Goal: Task Accomplishment & Management: Use online tool/utility

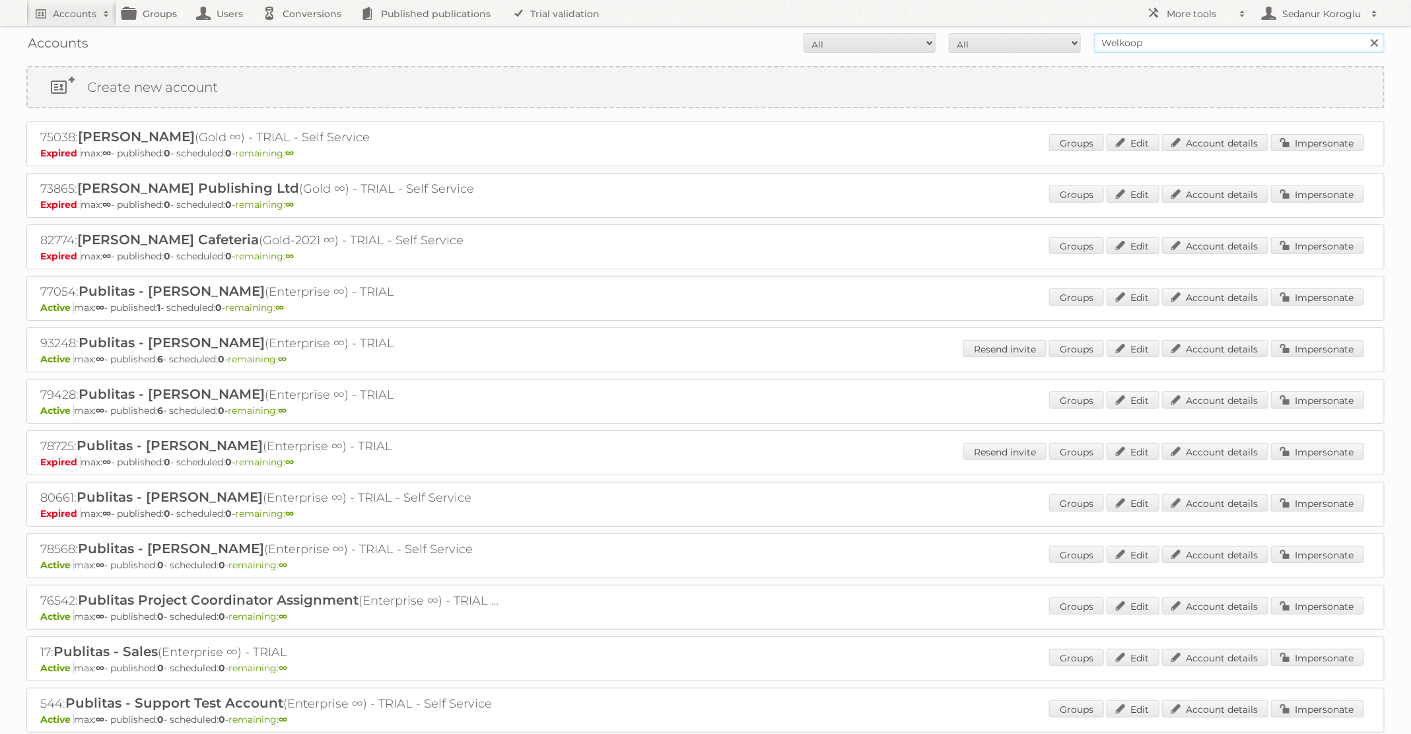
click at [1205, 46] on input "Welkoop" at bounding box center [1239, 43] width 291 height 20
paste input "TTI - Ryobi ONE"
type input "TTI - Ryobi ONE"
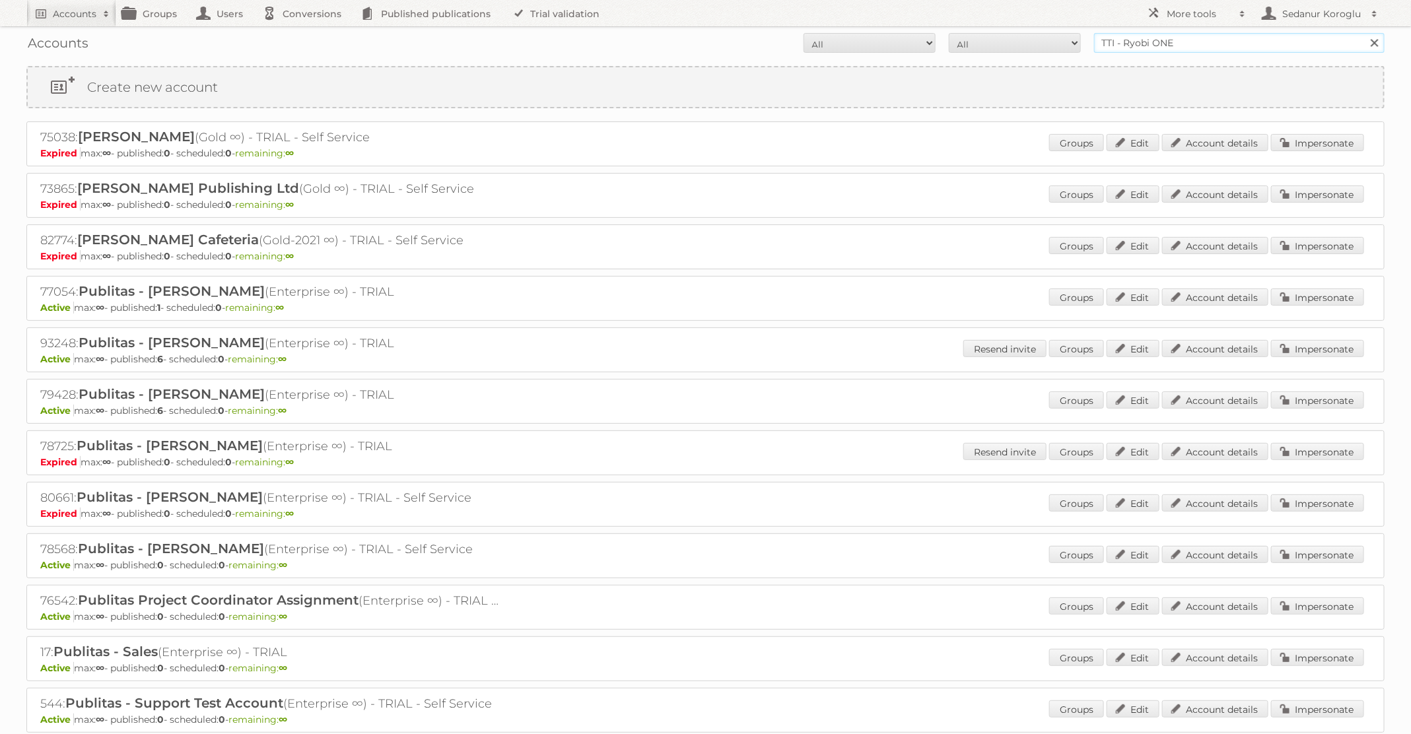
click at [1364, 33] on input "Search" at bounding box center [1374, 43] width 20 height 20
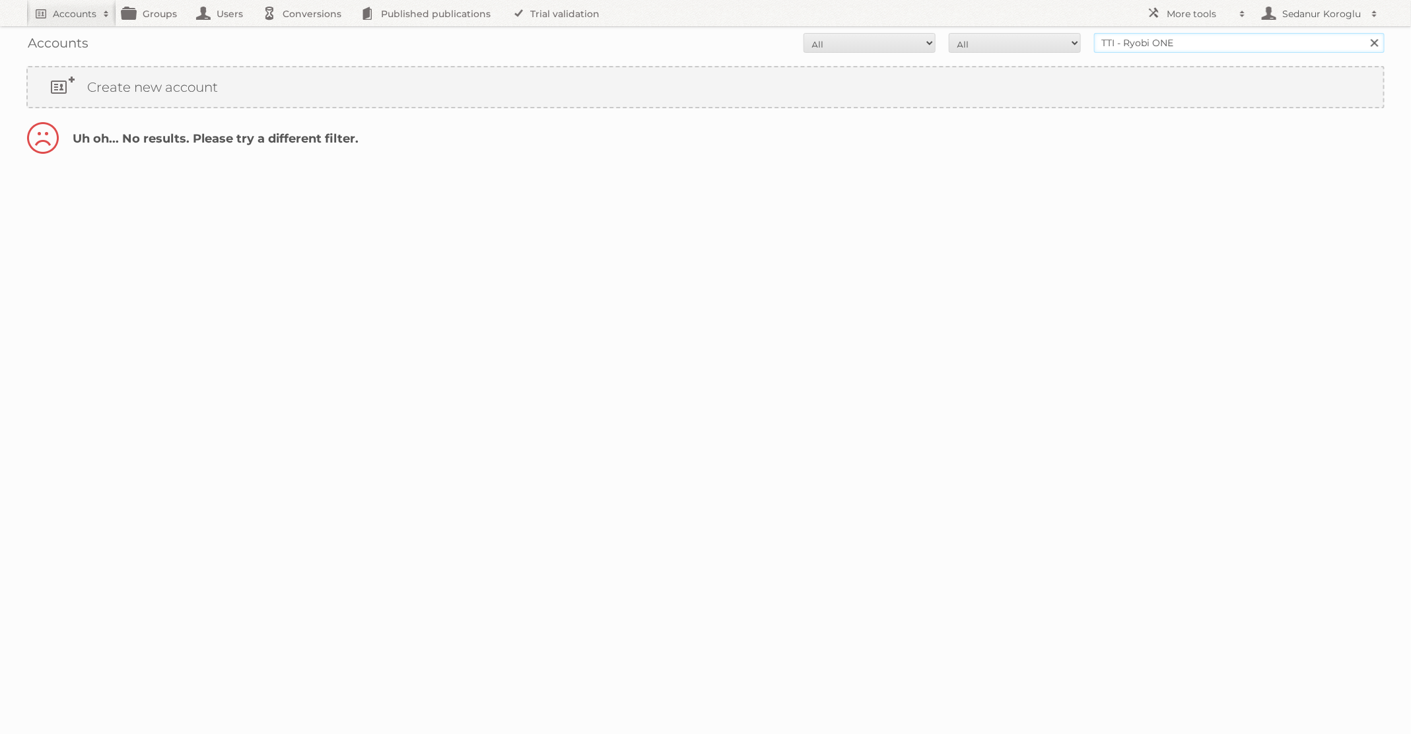
drag, startPoint x: 1125, startPoint y: 42, endPoint x: 1063, endPoint y: 42, distance: 62.1
click at [1063, 42] on form "All Active Expired Pending All Paid Trials Self service TTI - Ryobi ONE Search" at bounding box center [705, 43] width 1358 height 20
type input "Ryobi ONE"
click at [1364, 33] on input "Search" at bounding box center [1374, 43] width 20 height 20
drag, startPoint x: 1152, startPoint y: 44, endPoint x: 1098, endPoint y: 44, distance: 54.2
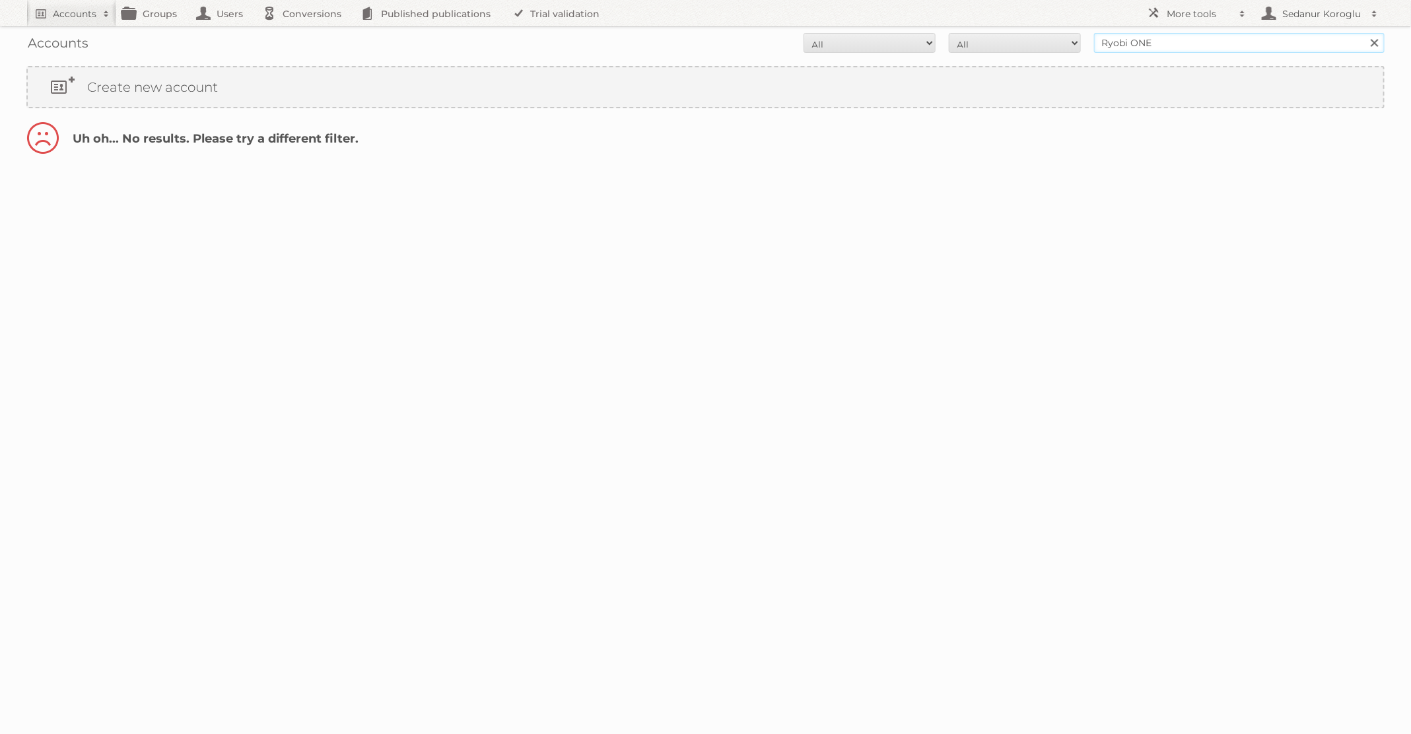
click at [1098, 44] on input "Ryobi ONE" at bounding box center [1239, 43] width 291 height 20
click at [1125, 44] on input "Ryobi ONE" at bounding box center [1239, 43] width 291 height 20
click at [1142, 42] on input "Ryobi ONE" at bounding box center [1239, 43] width 291 height 20
type input "Ryobi"
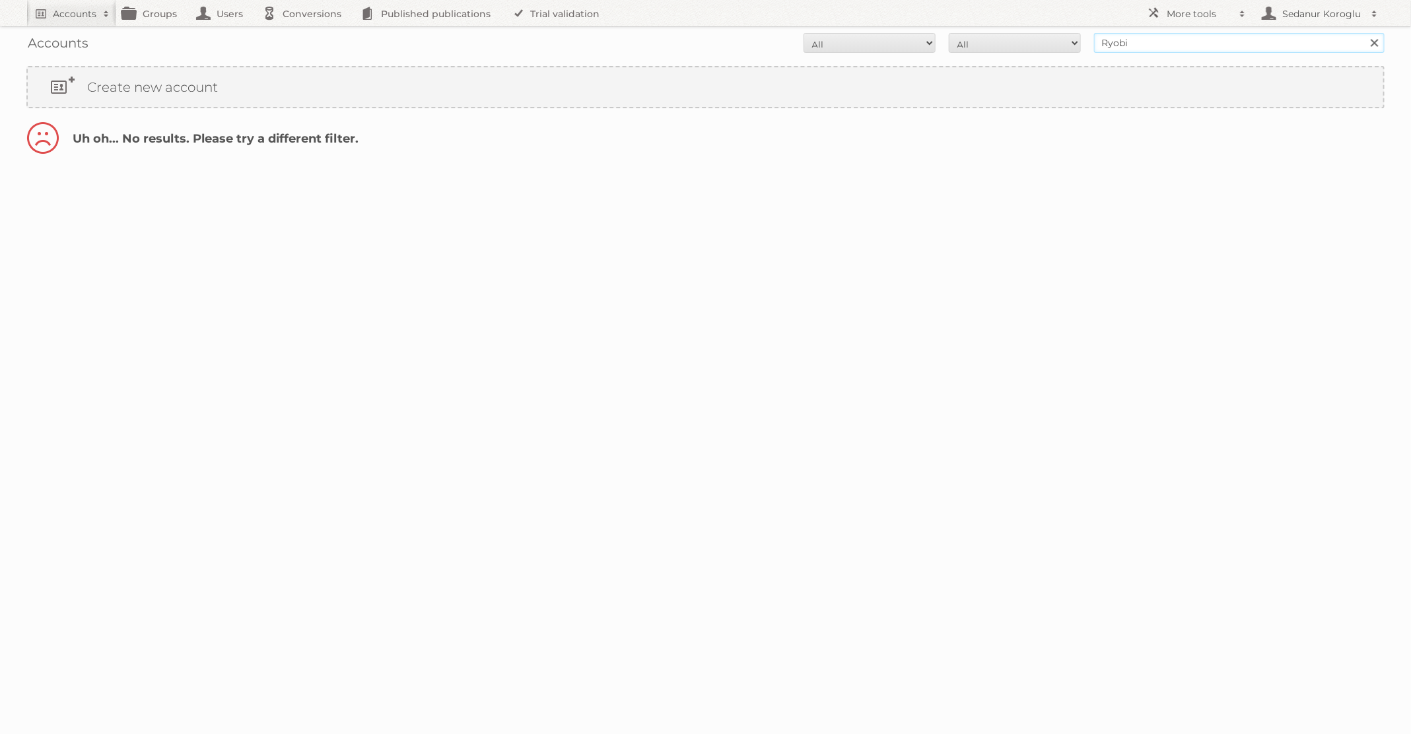
click at [1364, 33] on input "Search" at bounding box center [1374, 43] width 20 height 20
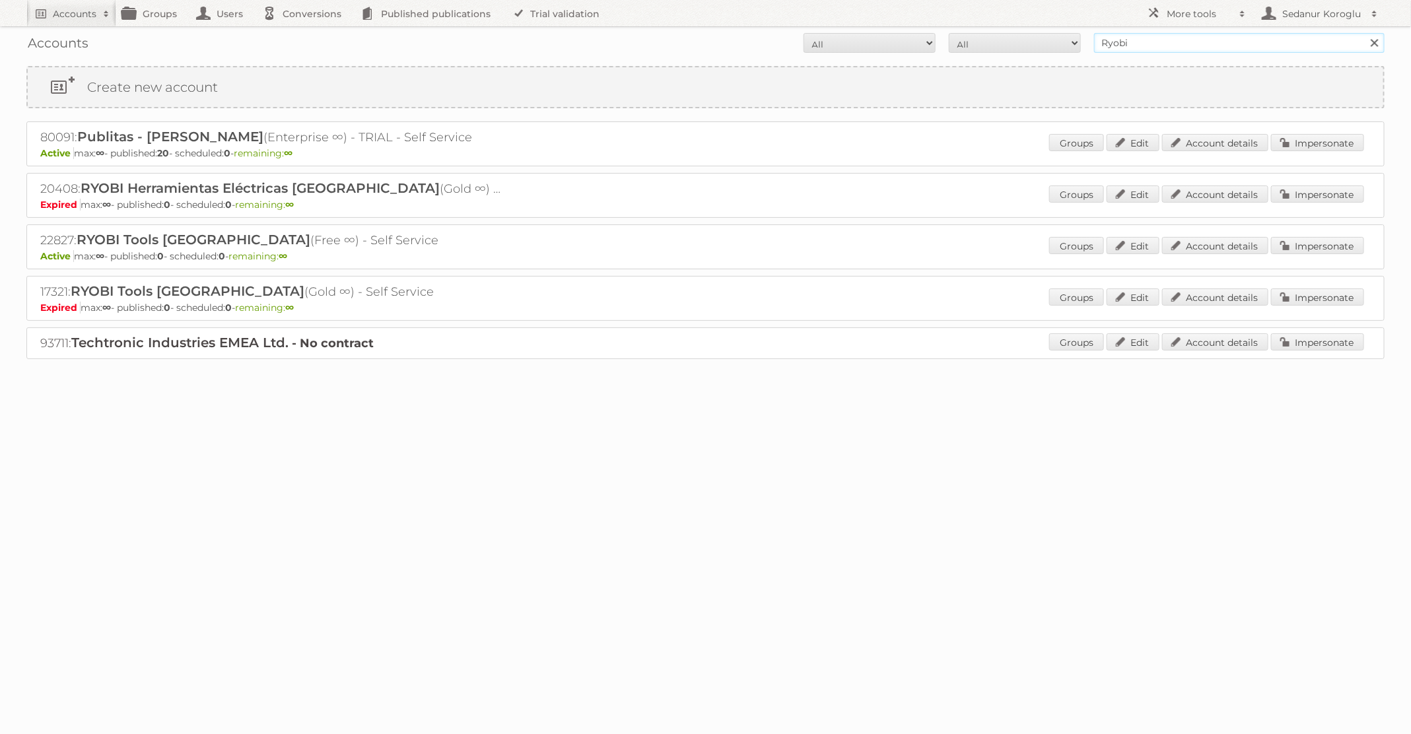
drag, startPoint x: 1179, startPoint y: 43, endPoint x: 1046, endPoint y: 43, distance: 132.7
click at [1047, 43] on form "All Active Expired Pending All Paid Trials Self service Ryobi Search" at bounding box center [705, 43] width 1358 height 20
type input "dm drogerie"
click at [1364, 33] on input "Search" at bounding box center [1374, 43] width 20 height 20
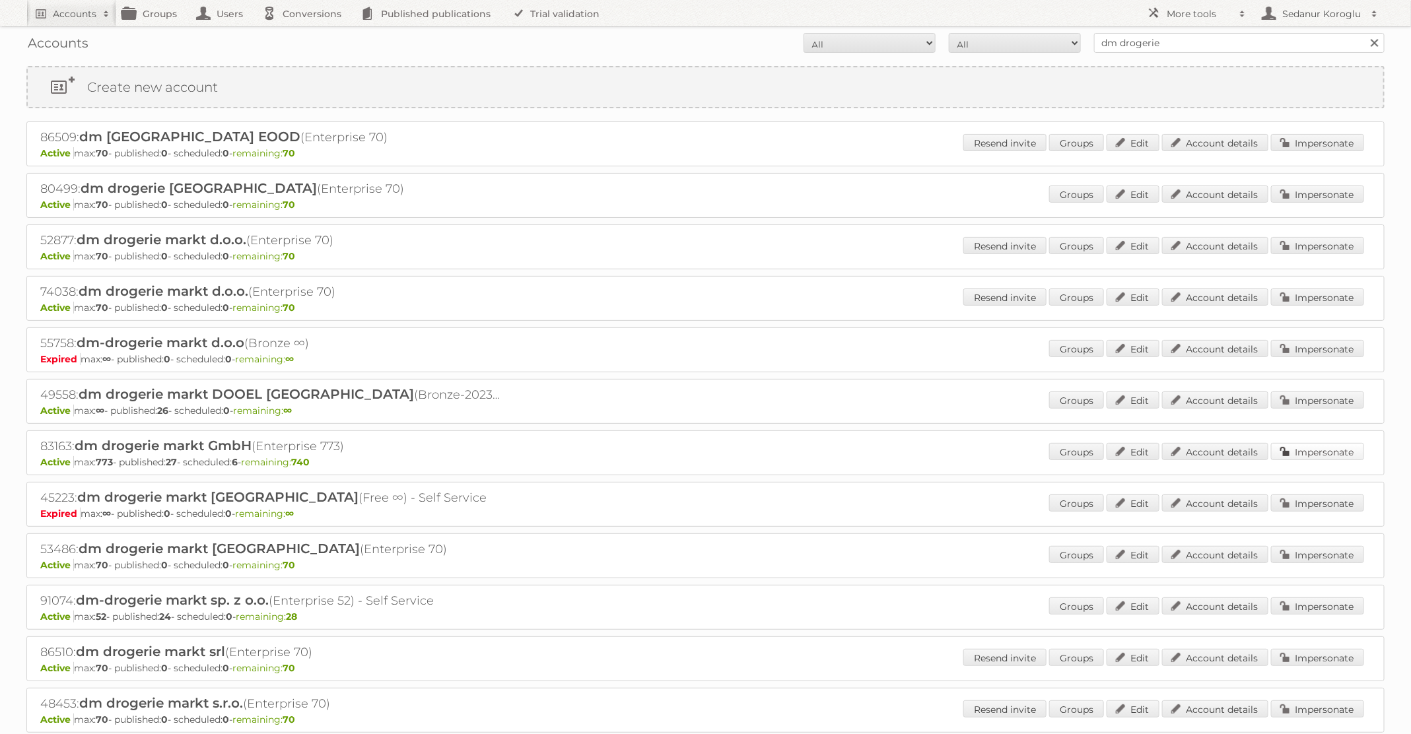
click at [1316, 451] on link "Impersonate" at bounding box center [1317, 451] width 93 height 17
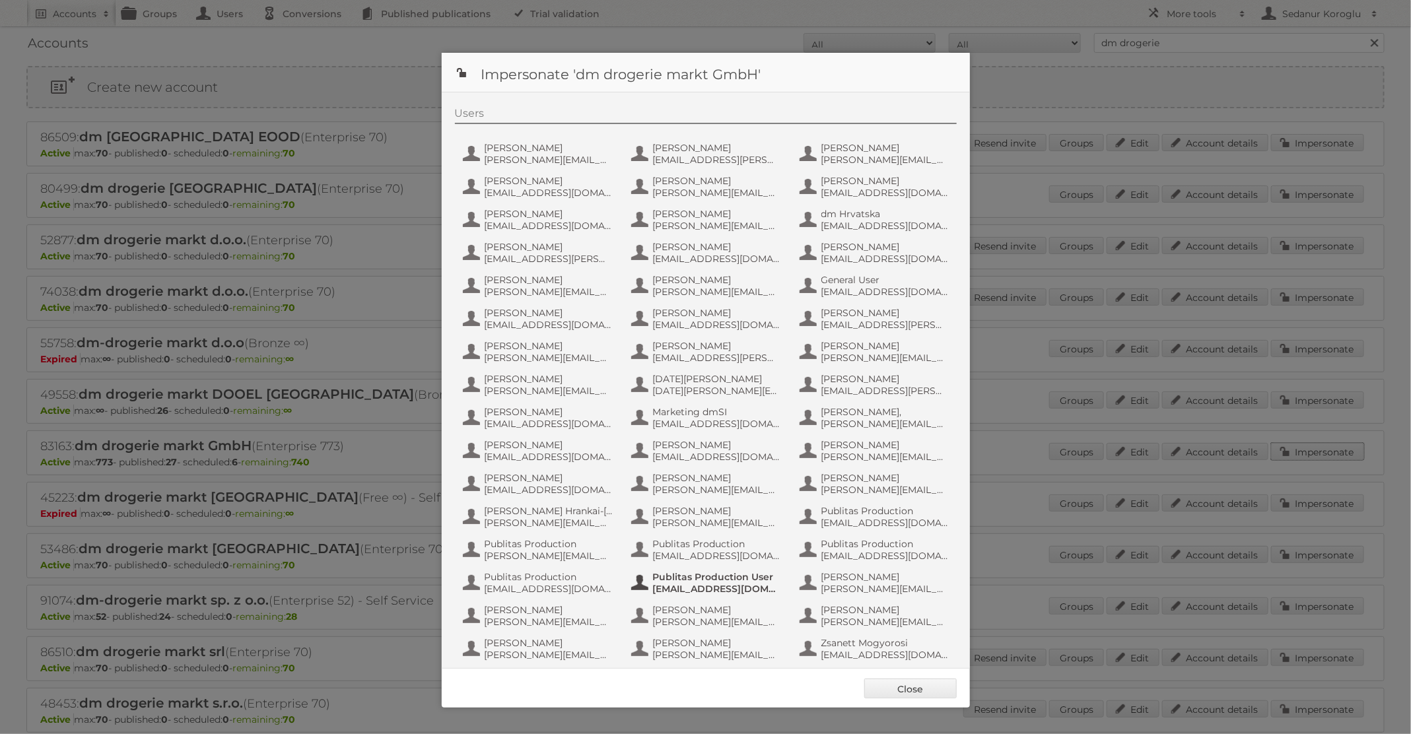
scroll to position [114, 0]
click at [727, 548] on span "Publitas Production" at bounding box center [717, 546] width 128 height 12
